Goal: Task Accomplishment & Management: Complete application form

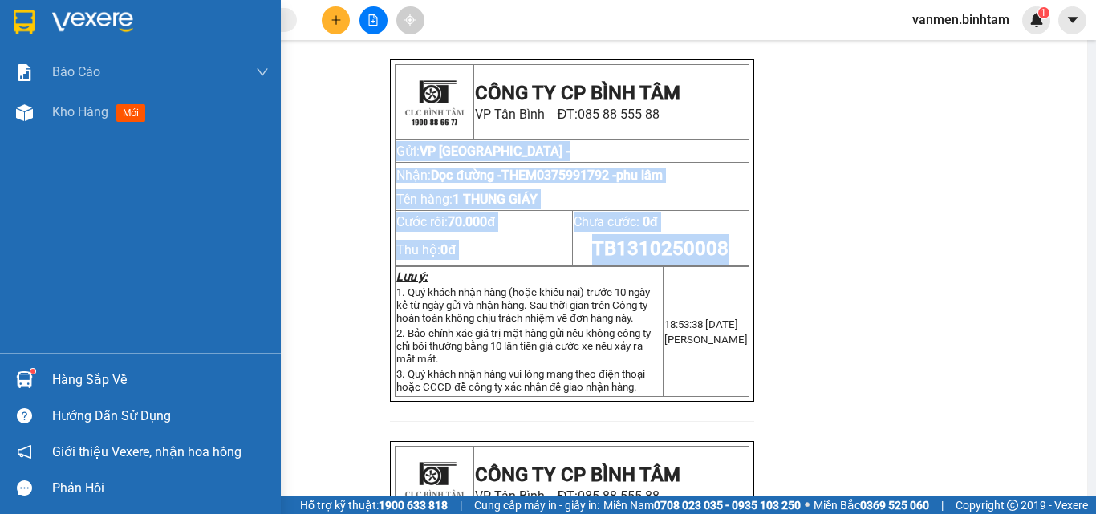
scroll to position [80, 0]
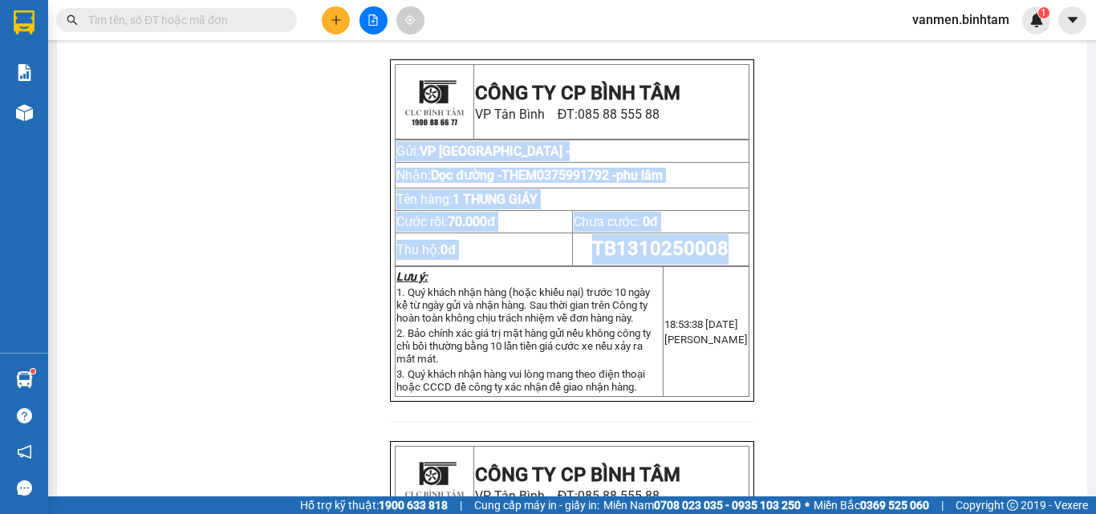
click at [332, 18] on icon "plus" at bounding box center [336, 19] width 11 height 11
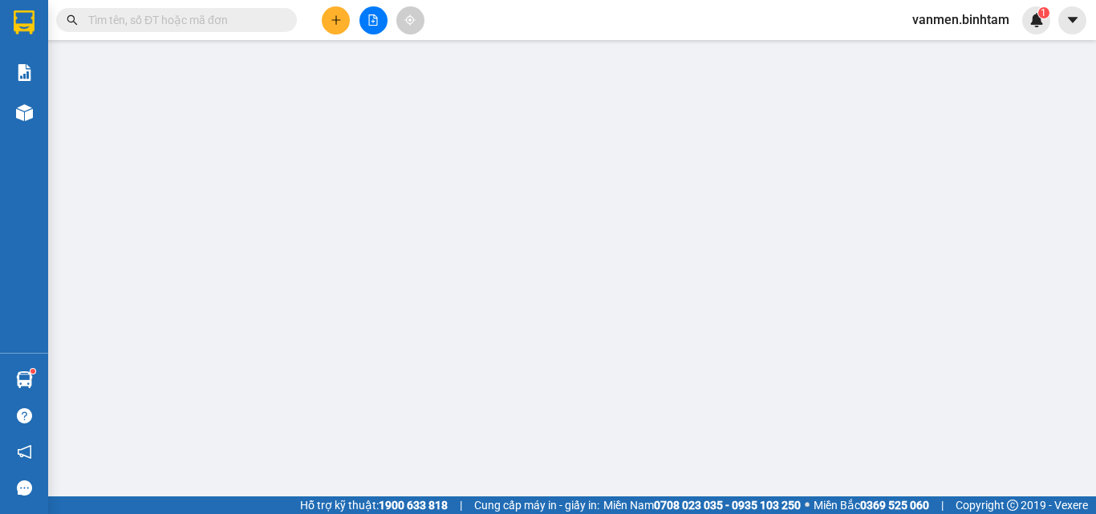
click at [913, 275] on th "Cước hàng" at bounding box center [954, 268] width 128 height 31
click at [920, 277] on th "Cước hàng" at bounding box center [954, 268] width 128 height 31
click at [909, 290] on table "SL * Đơn vị tính * Tên hàng * Định lượng Giá trị hàng Ghi chú Cước hàng 1 Khác …" at bounding box center [548, 295] width 1003 height 85
click at [770, 356] on div "SL * Đơn vị tính * Tên hàng * Định lượng Giá trị hàng Ghi chú Cước hàng 1 Khác …" at bounding box center [548, 311] width 1003 height 116
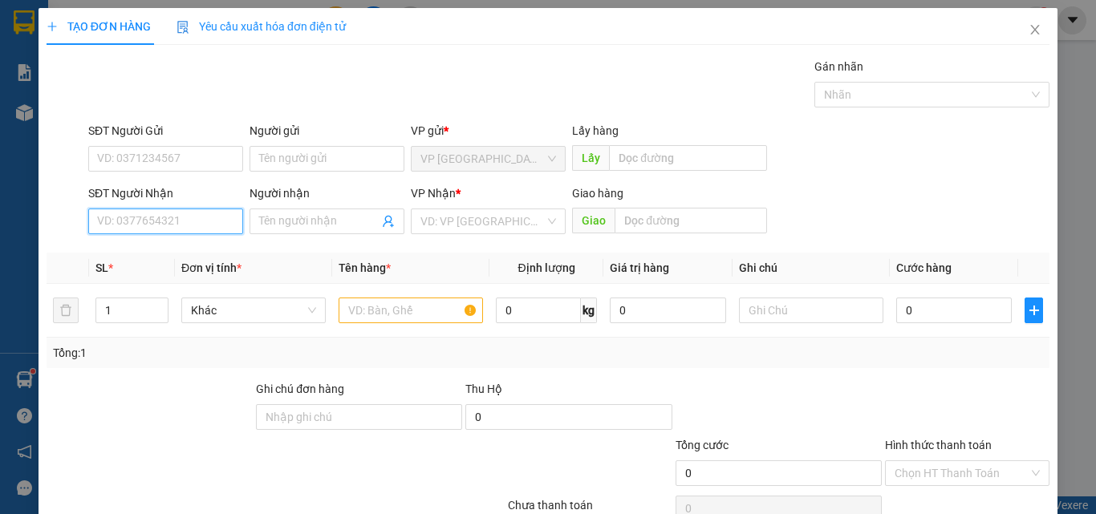
click at [121, 222] on input "SĐT Người Nhận" at bounding box center [165, 222] width 155 height 26
click at [120, 222] on input "SĐT Người Nhận" at bounding box center [165, 222] width 155 height 26
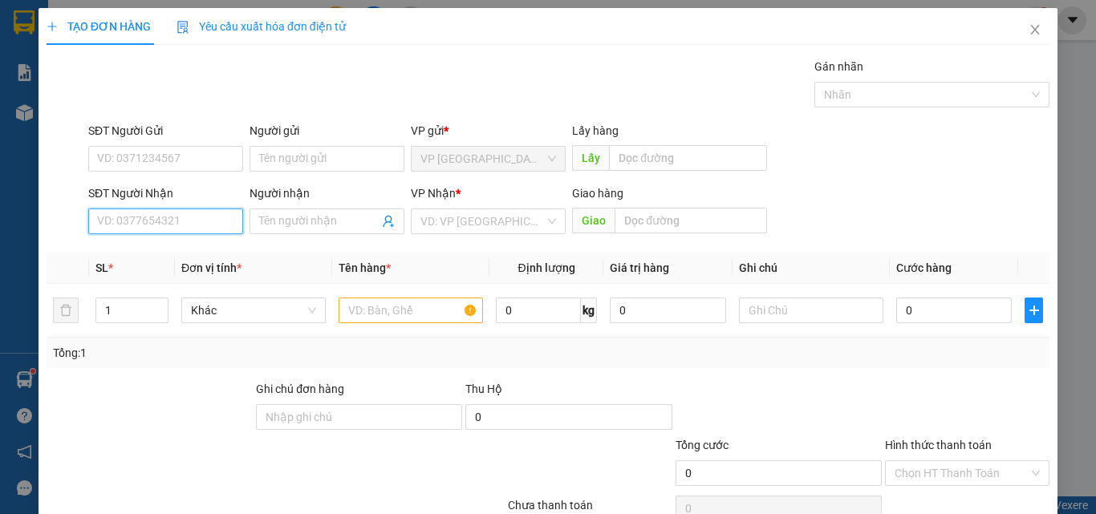
click at [120, 222] on input "SĐT Người Nhận" at bounding box center [165, 222] width 155 height 26
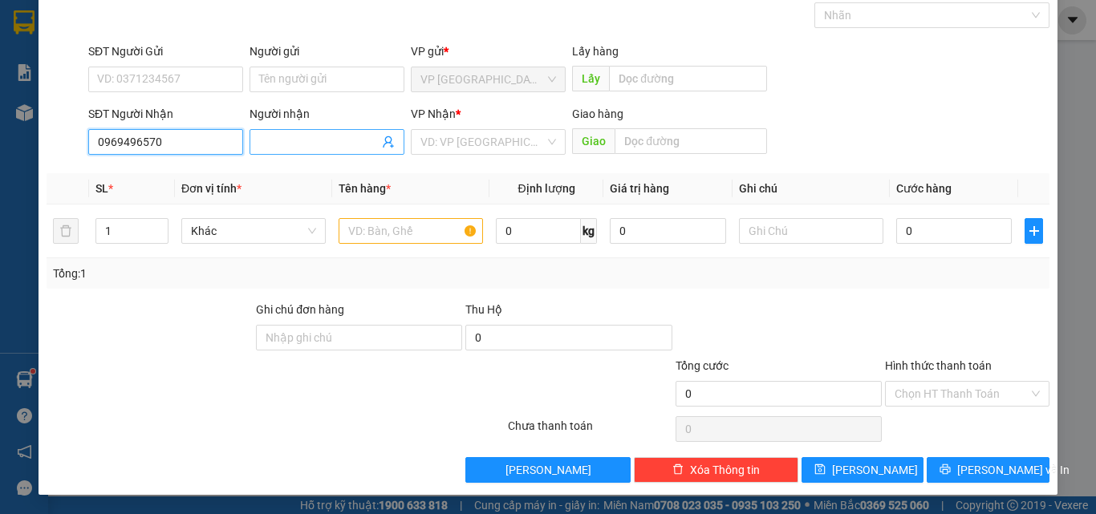
type input "0969496570"
click at [280, 146] on input "Người nhận" at bounding box center [319, 142] width 120 height 18
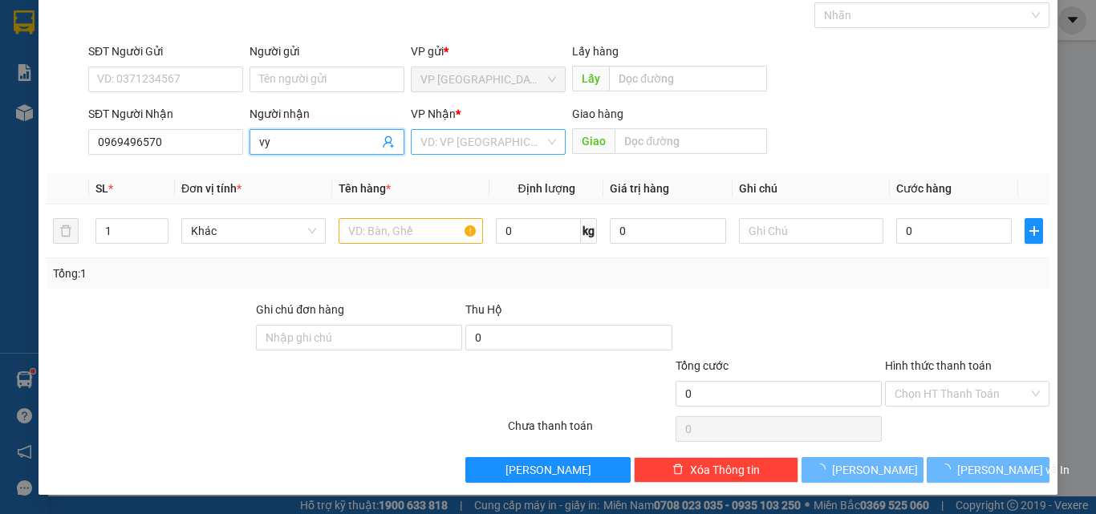
type input "vy"
click at [482, 140] on input "search" at bounding box center [483, 142] width 124 height 24
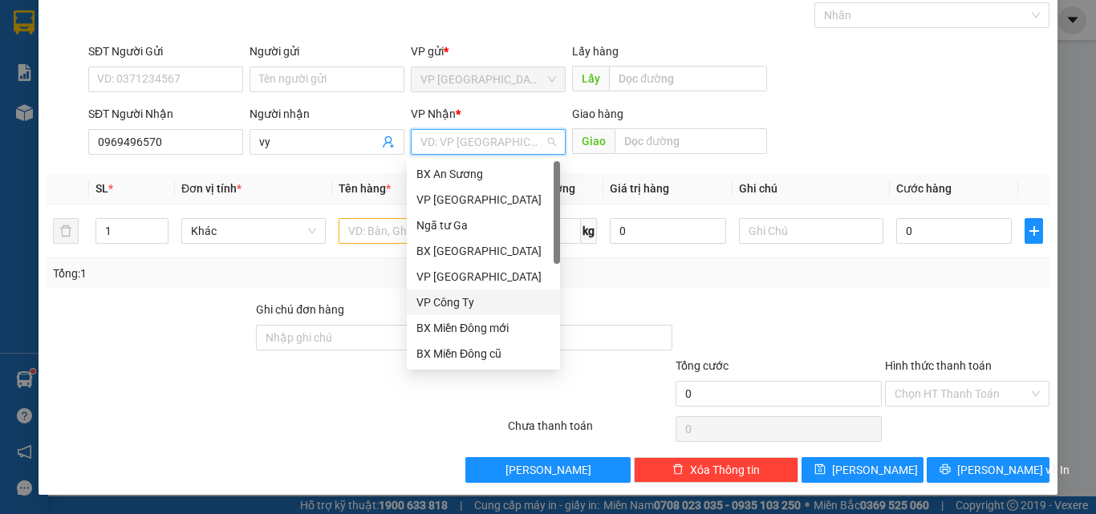
click at [447, 305] on div "VP Công Ty" at bounding box center [484, 303] width 134 height 18
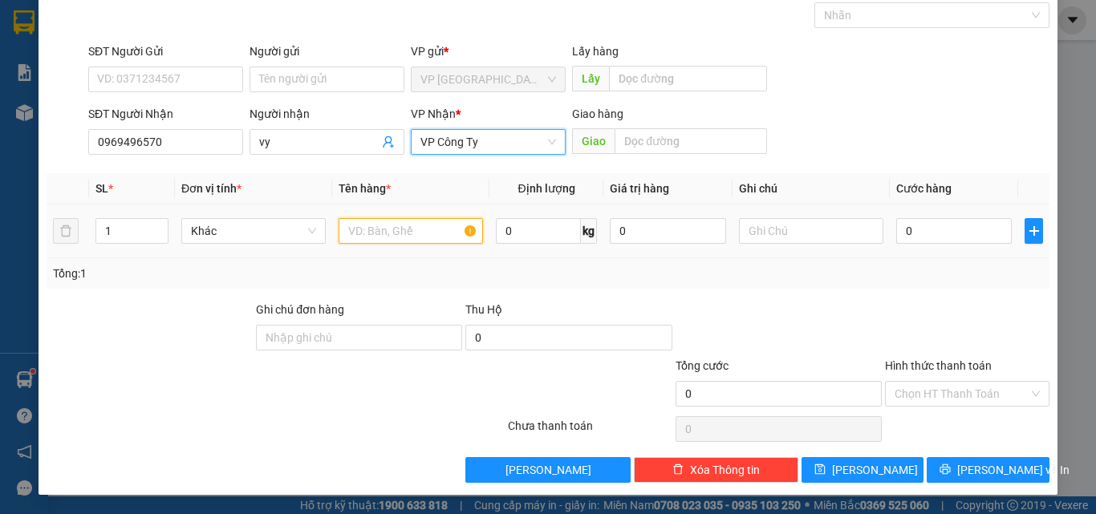
click at [383, 233] on input "text" at bounding box center [411, 231] width 144 height 26
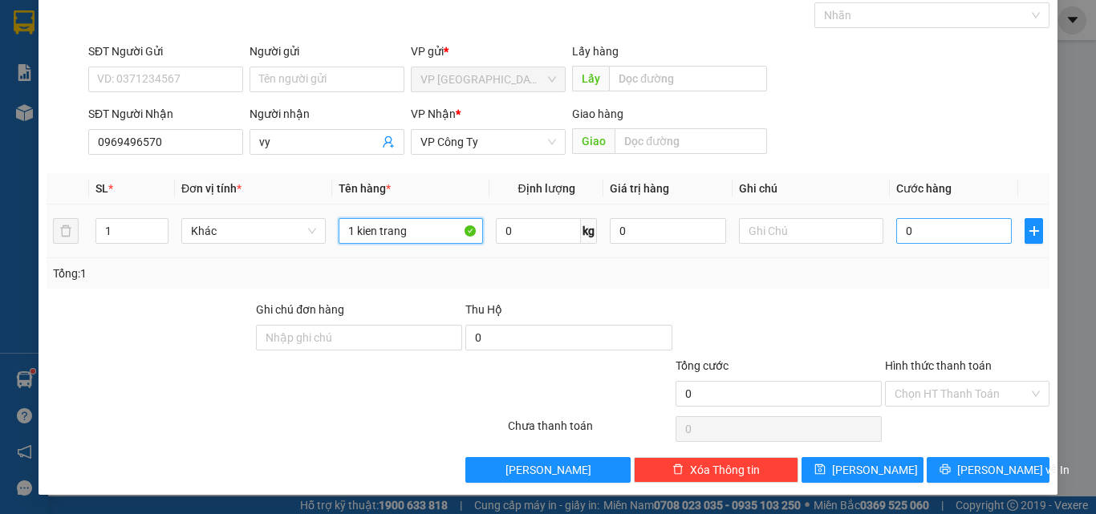
type input "1 kien trang"
click at [952, 235] on input "0" at bounding box center [954, 231] width 116 height 26
type input "1"
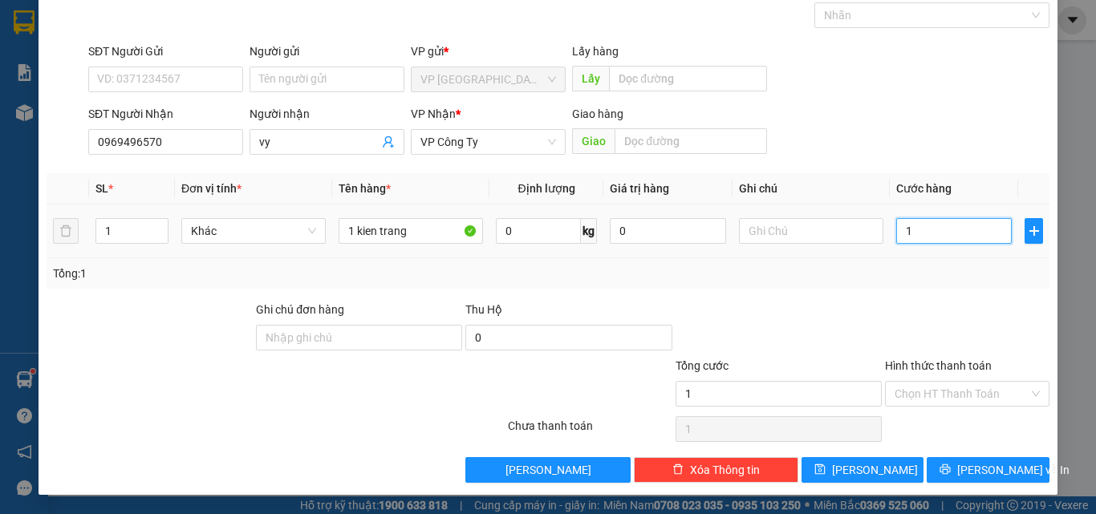
type input "10"
type input "100"
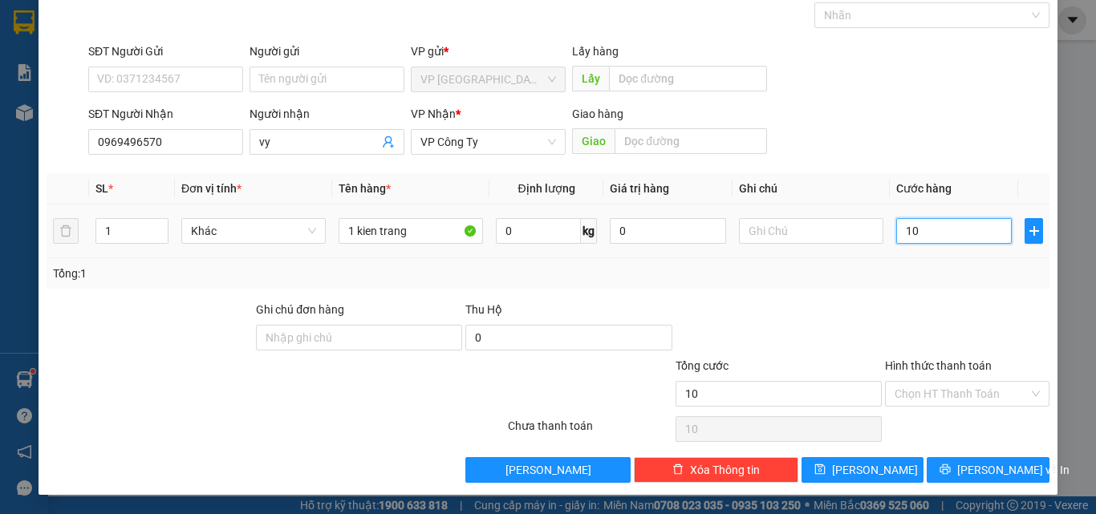
type input "100"
type input "1.000"
type input "10.000"
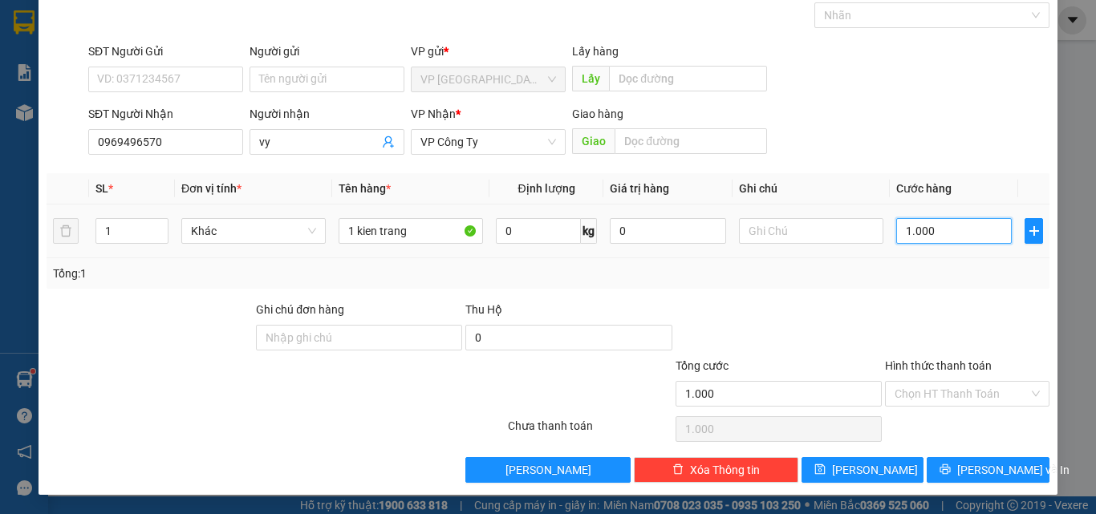
type input "10.000"
type input "100.000"
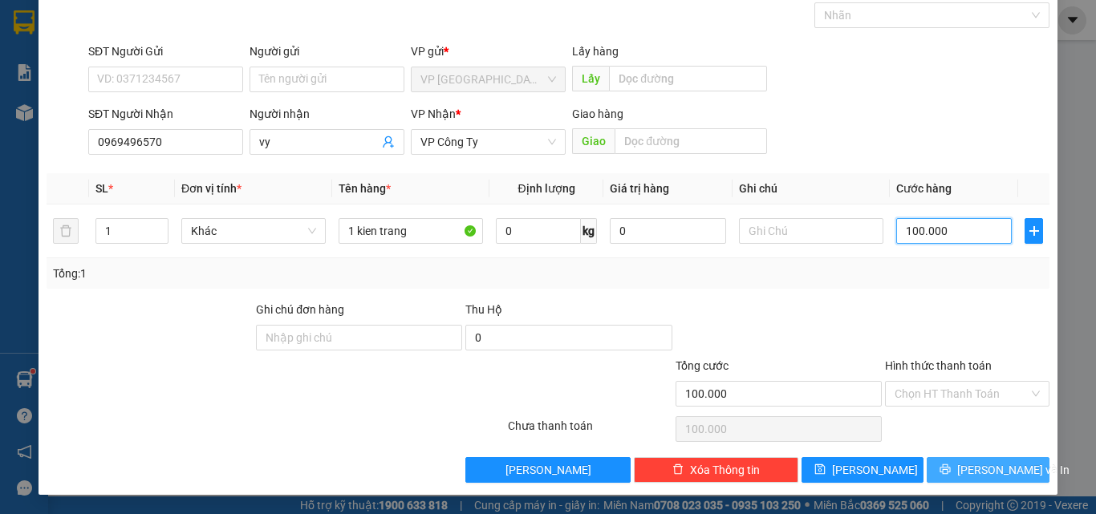
type input "100.000"
click at [972, 469] on span "[PERSON_NAME] và In" at bounding box center [1013, 470] width 112 height 18
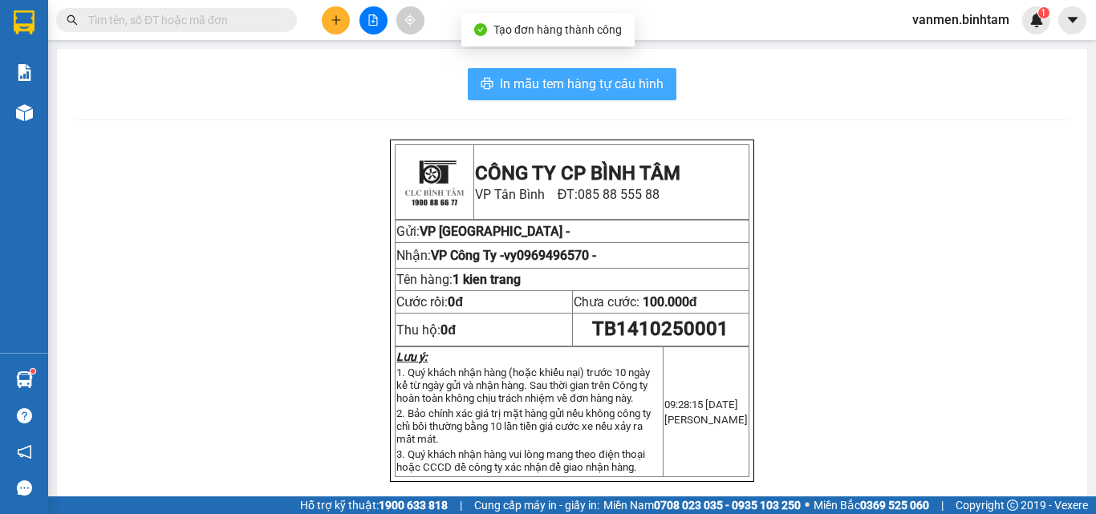
click at [580, 75] on span "In mẫu tem hàng tự cấu hình" at bounding box center [582, 84] width 164 height 20
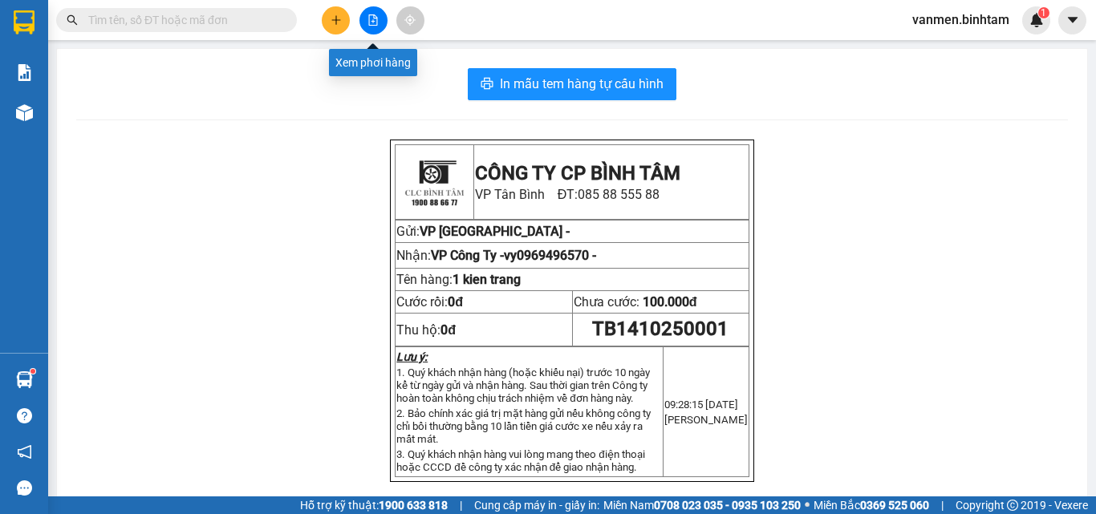
click at [367, 15] on button at bounding box center [374, 20] width 28 height 28
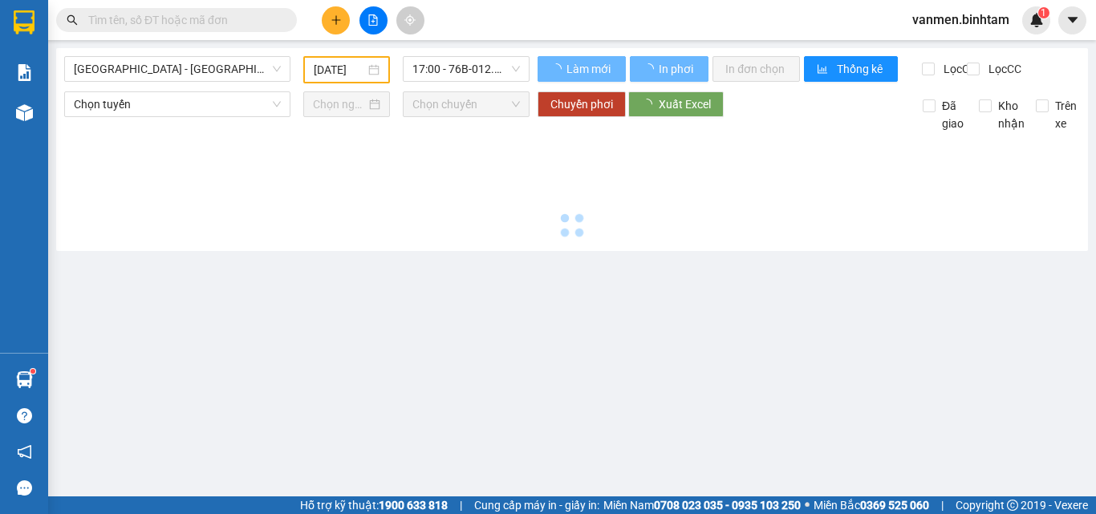
type input "[DATE]"
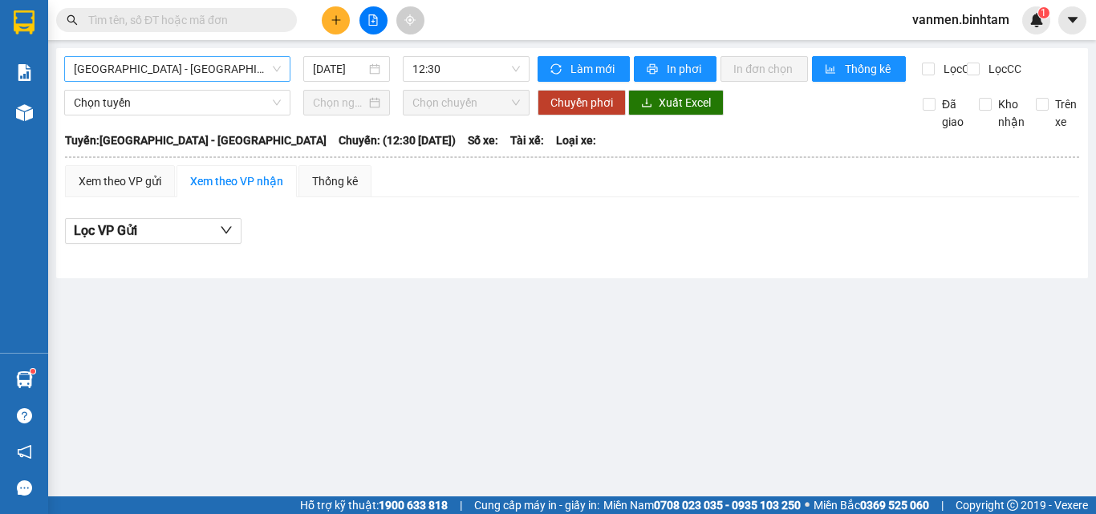
click at [193, 71] on span "[GEOGRAPHIC_DATA] - [GEOGRAPHIC_DATA]" at bounding box center [177, 69] width 207 height 24
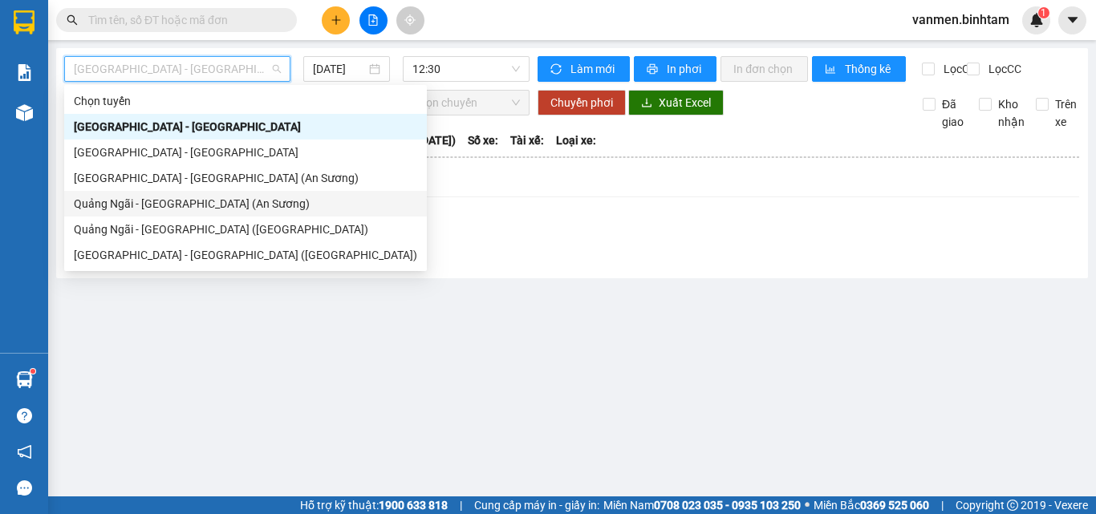
click at [123, 205] on div "Quảng Ngãi - [GEOGRAPHIC_DATA] (An Sương)" at bounding box center [245, 204] width 343 height 18
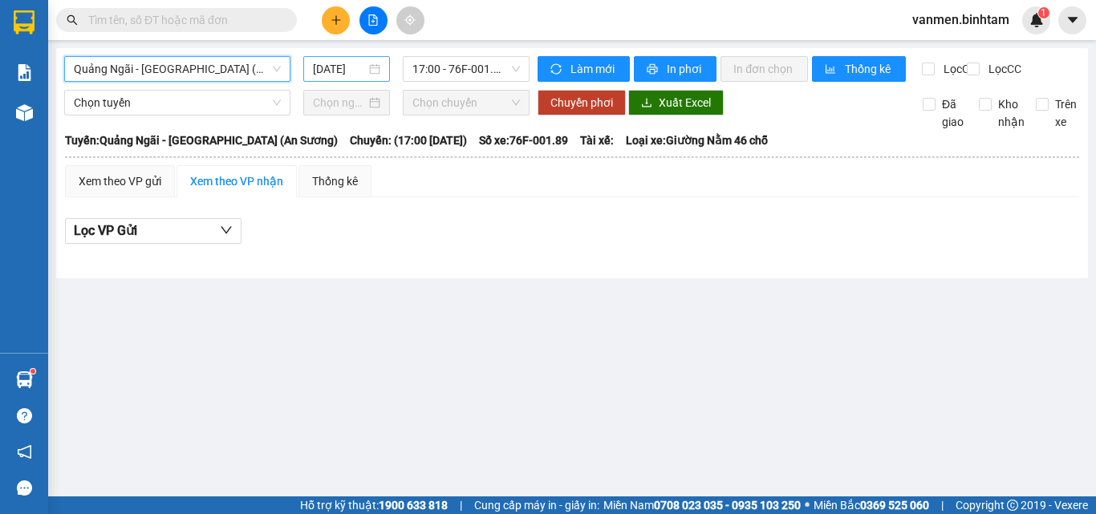
click at [369, 59] on div "[DATE]" at bounding box center [346, 69] width 87 height 26
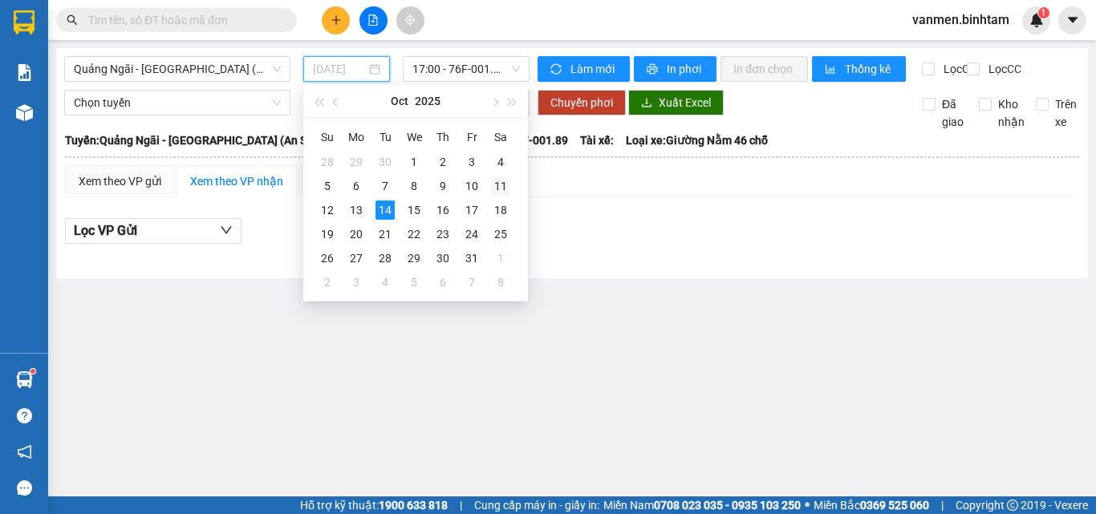
click at [498, 188] on div "11" at bounding box center [500, 186] width 19 height 19
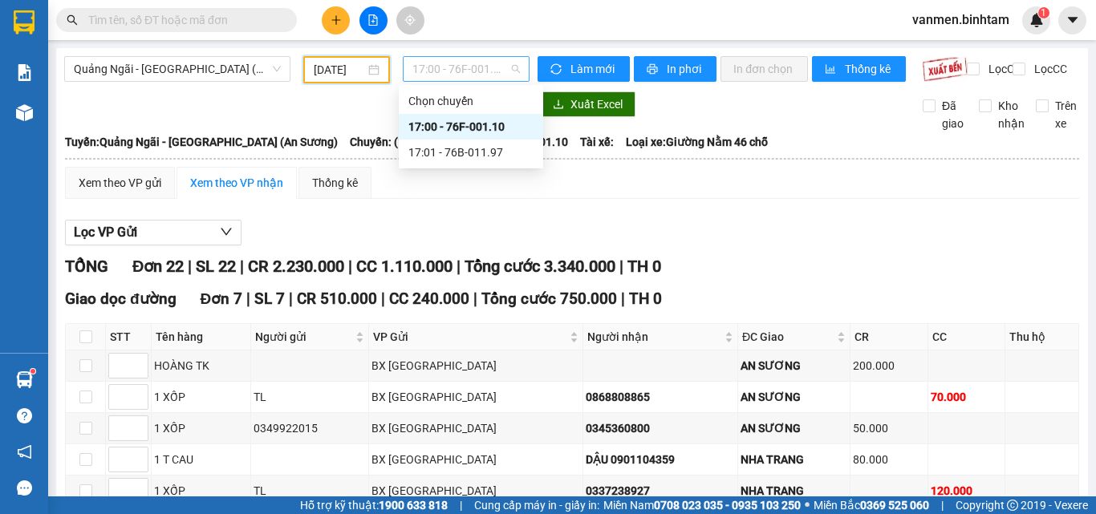
click at [447, 74] on span "17:00 - 76F-001.10" at bounding box center [467, 69] width 108 height 24
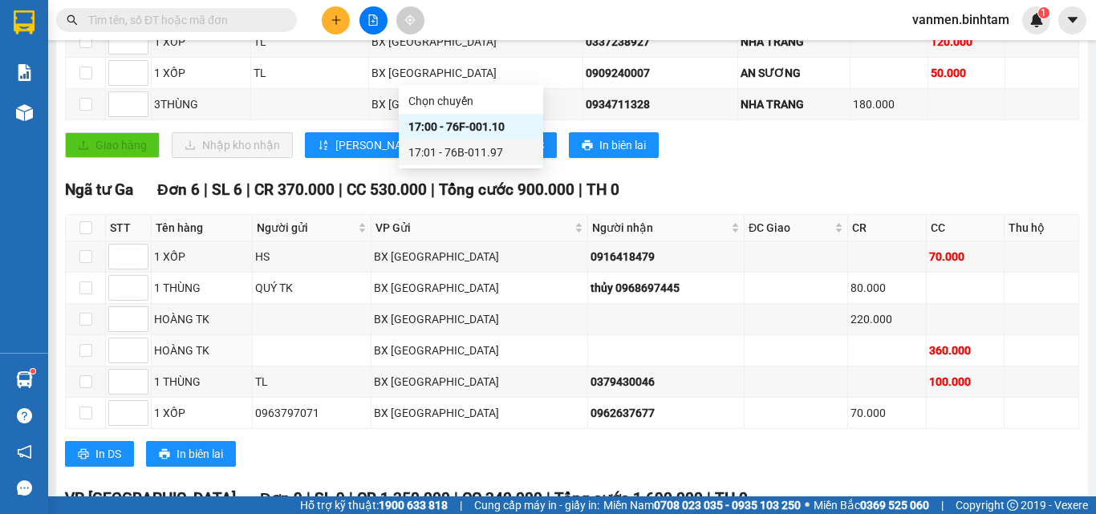
scroll to position [398, 0]
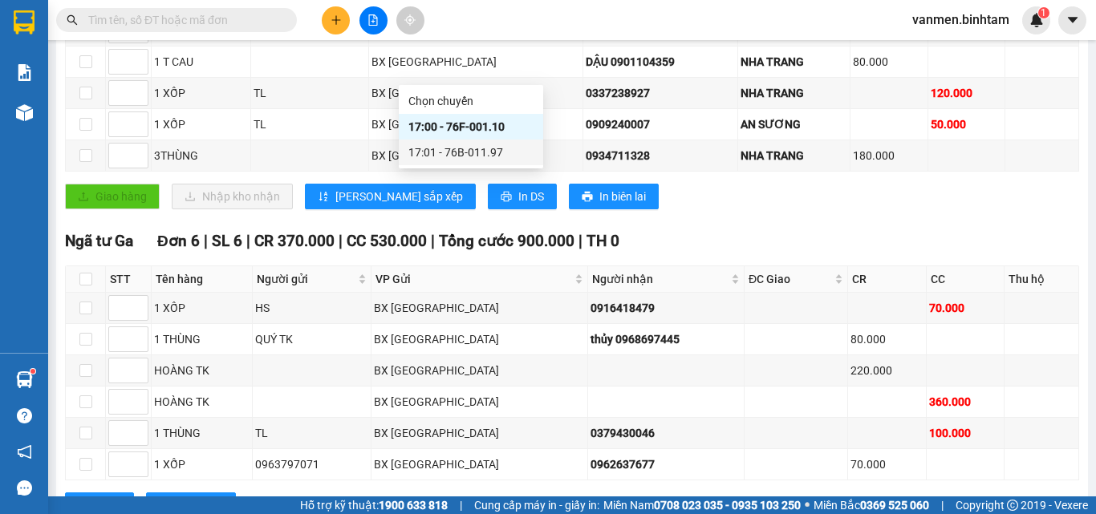
click at [495, 154] on div "17:01 - 76B-011.97" at bounding box center [470, 153] width 125 height 18
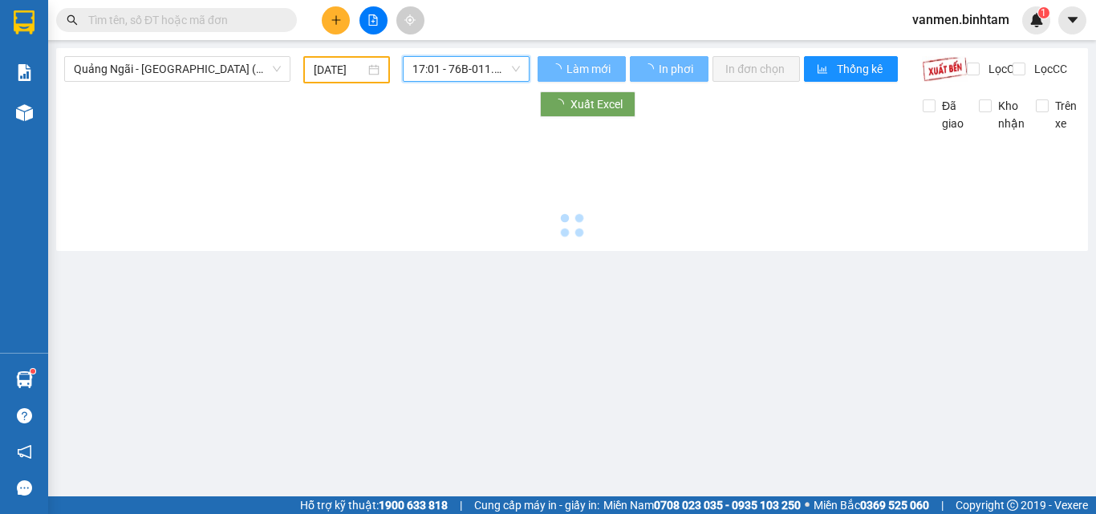
scroll to position [0, 0]
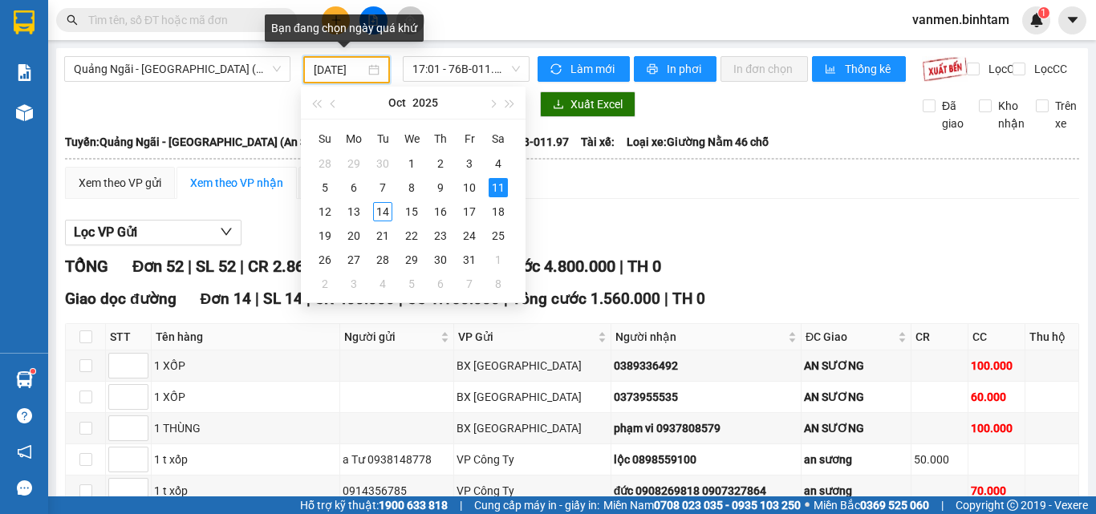
click at [343, 77] on input "[DATE]" at bounding box center [339, 70] width 51 height 18
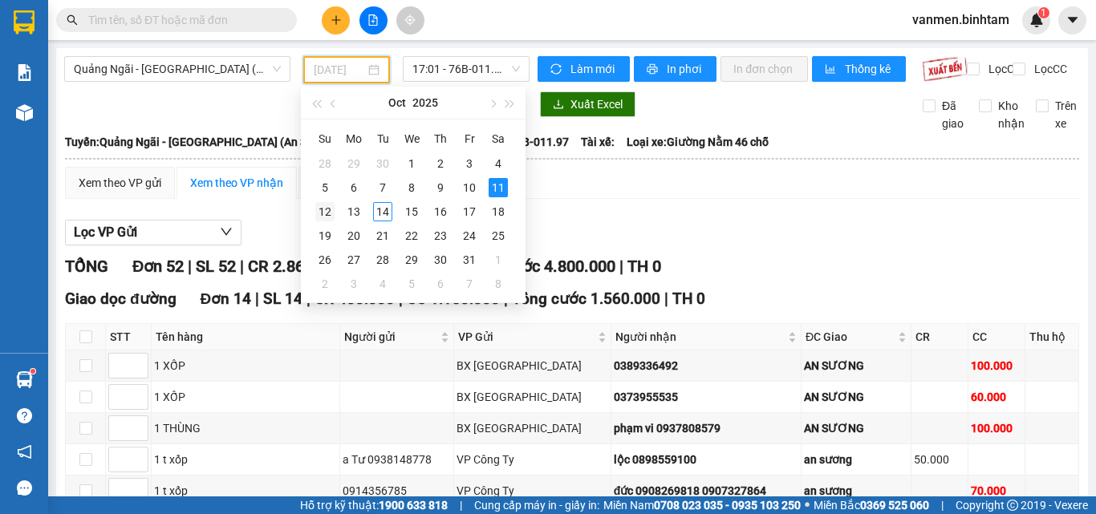
click at [323, 217] on div "12" at bounding box center [324, 211] width 19 height 19
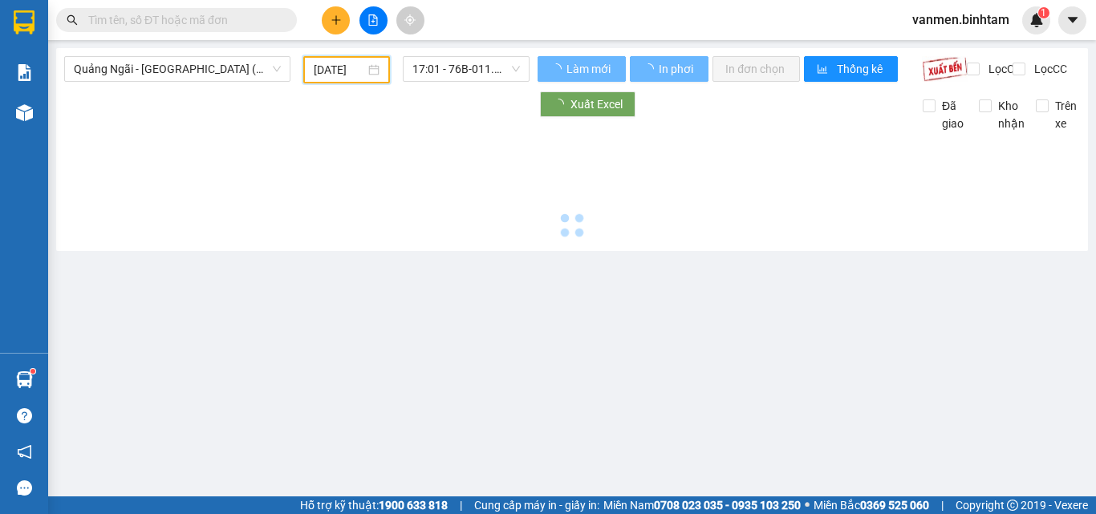
type input "[DATE]"
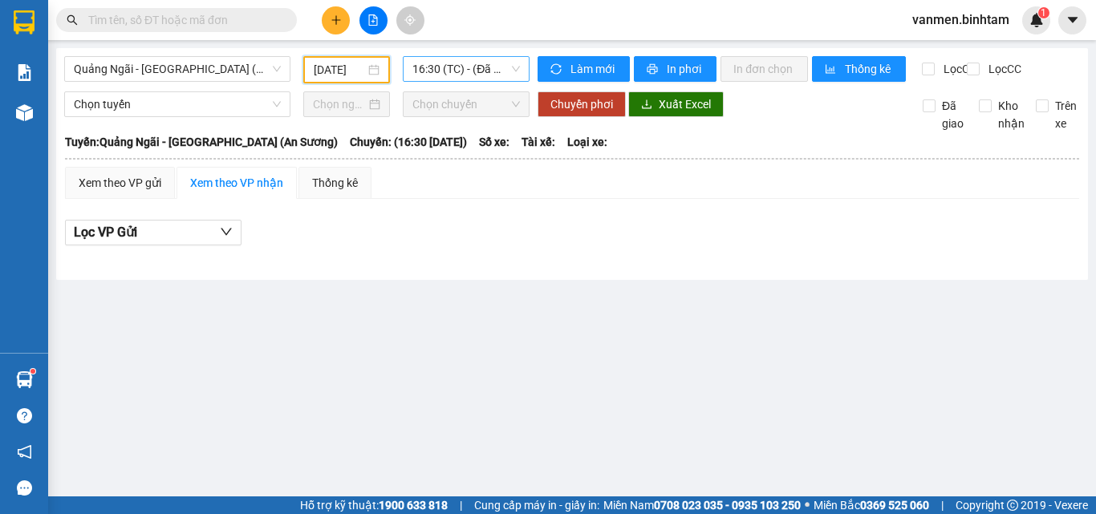
click at [454, 75] on span "16:30 (TC) - (Đã hủy)" at bounding box center [467, 69] width 108 height 24
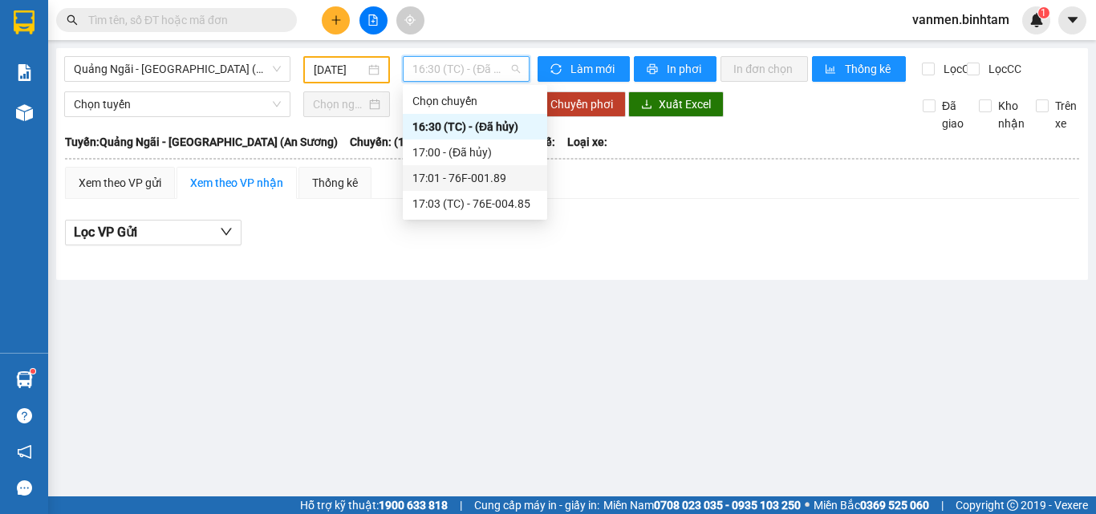
click at [439, 178] on div "17:01 - 76F-001.89" at bounding box center [475, 178] width 125 height 18
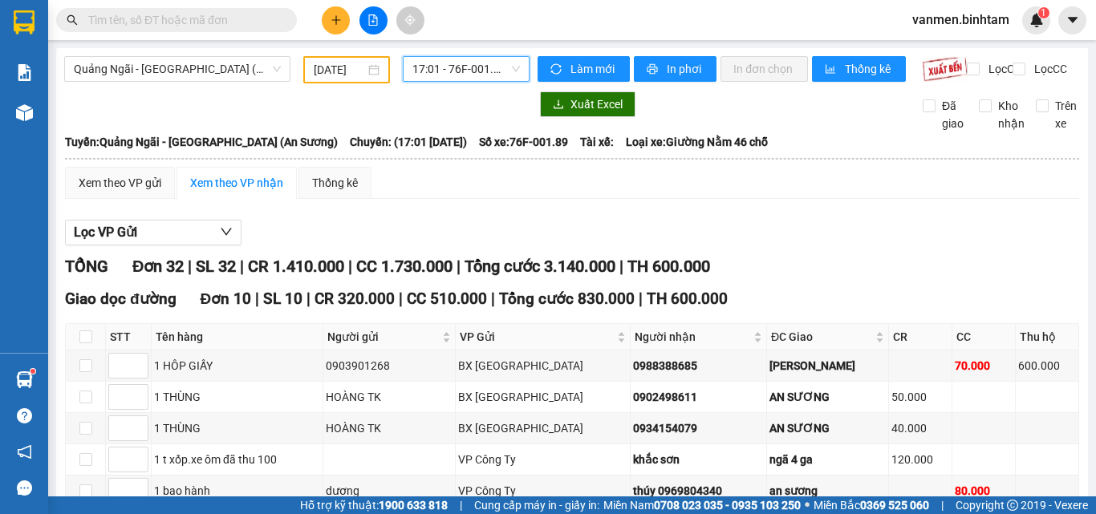
click at [469, 77] on span "17:01 - 76F-001.89" at bounding box center [467, 69] width 108 height 24
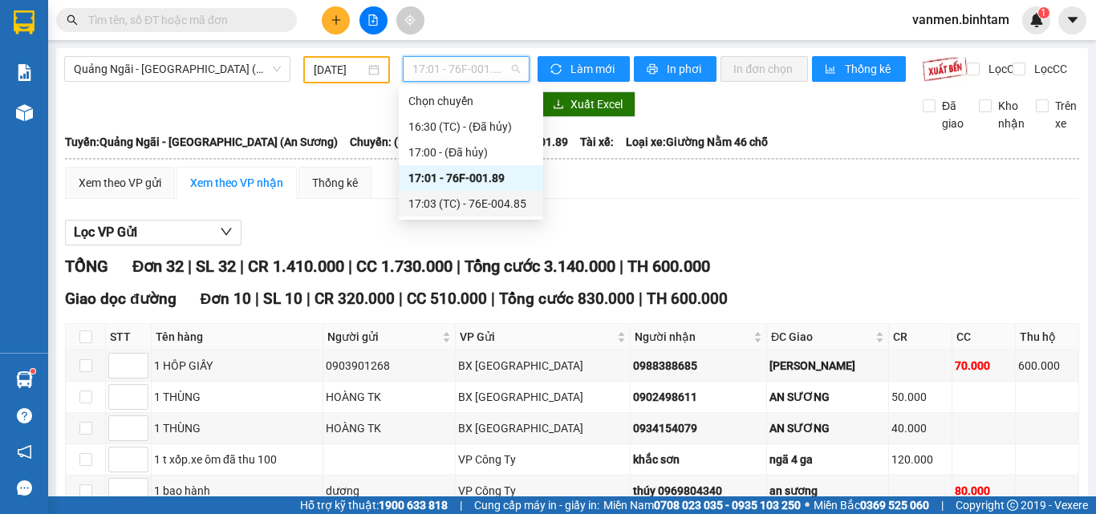
click at [451, 207] on div "17:03 (TC) - 76E-004.85" at bounding box center [470, 204] width 125 height 18
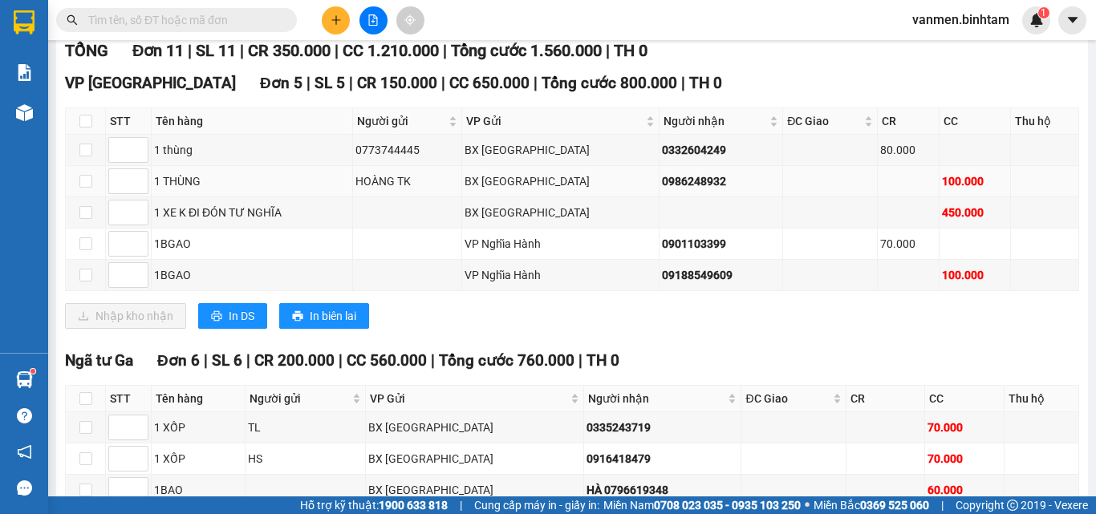
scroll to position [241, 0]
